Goal: Navigation & Orientation: Find specific page/section

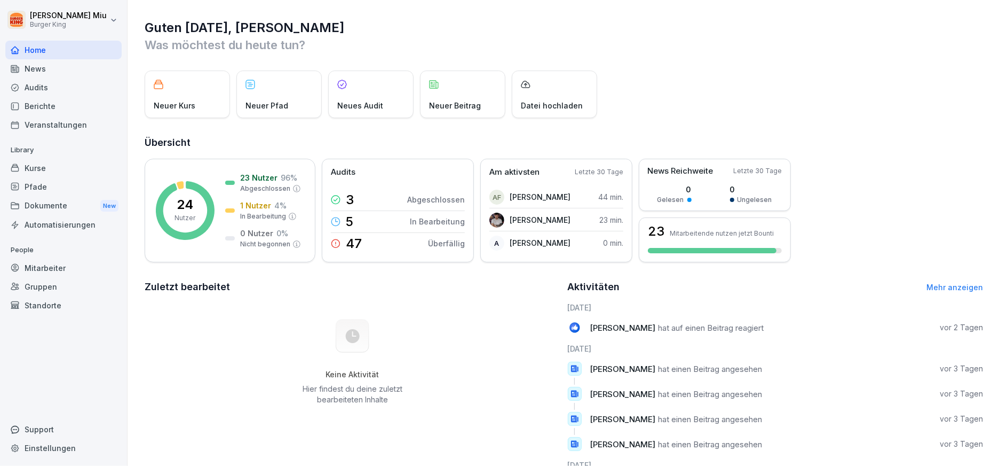
click at [70, 67] on div "News" at bounding box center [63, 68] width 116 height 19
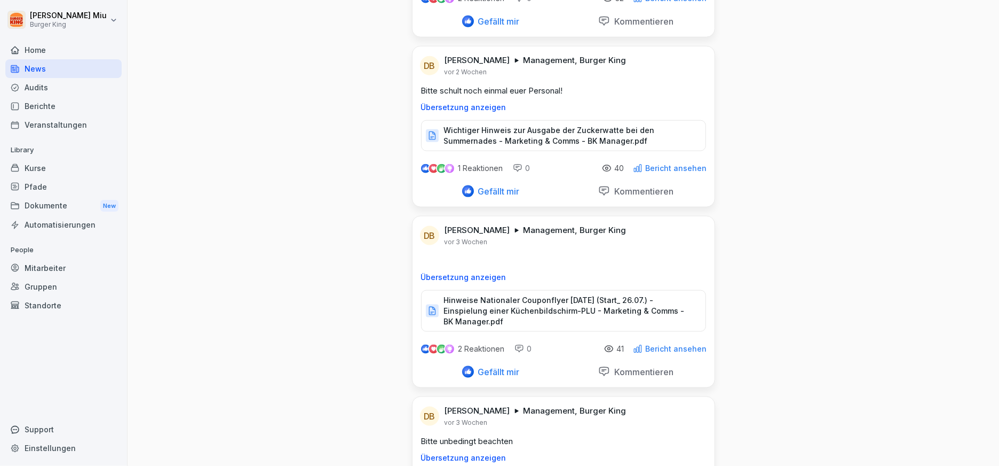
scroll to position [1008, 0]
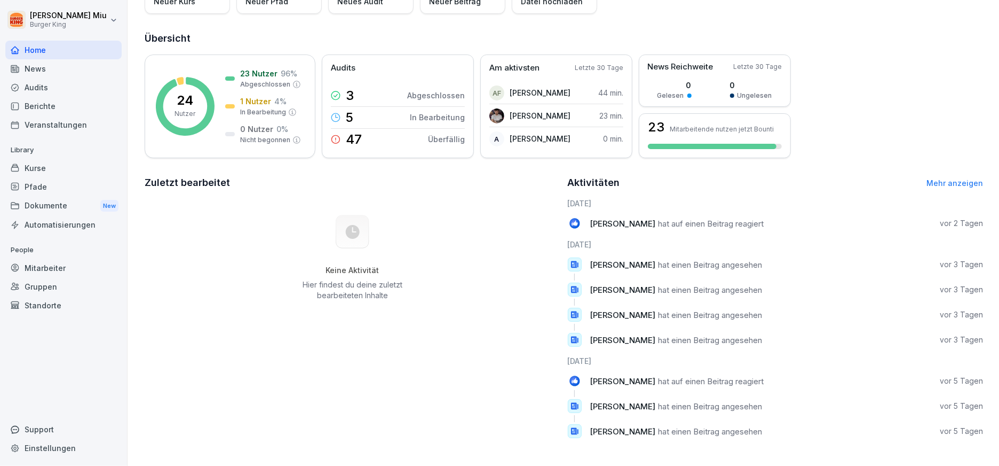
scroll to position [112, 0]
